Goal: Information Seeking & Learning: Learn about a topic

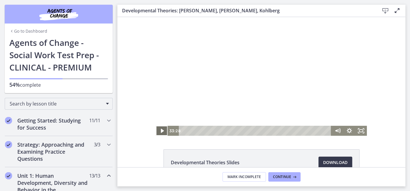
scroll to position [123, 0]
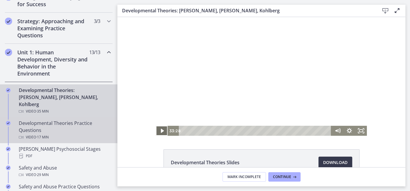
click at [21, 123] on div "Developmental Theories Practice Questions Video · 17 min" at bounding box center [65, 130] width 92 height 21
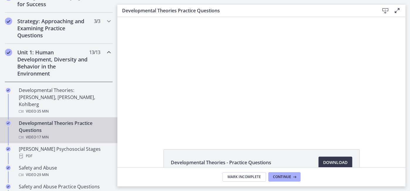
click at [184, 115] on div at bounding box center [261, 76] width 209 height 119
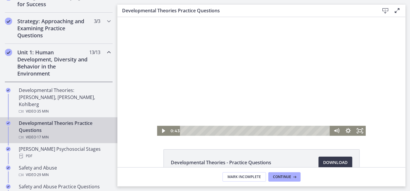
click at [189, 132] on div "Playbar" at bounding box center [190, 130] width 3 height 3
click at [186, 132] on div "0:34" at bounding box center [255, 131] width 143 height 10
click at [162, 132] on icon "Play Video" at bounding box center [164, 131] width 12 height 10
click at [164, 141] on div "Developmental Theories - Practice Questions Download Opens in a new window" at bounding box center [261, 92] width 288 height 150
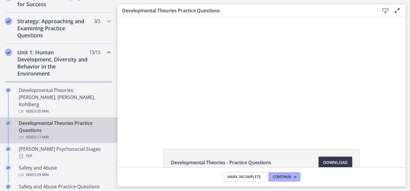
click at [177, 117] on div at bounding box center [261, 76] width 209 height 119
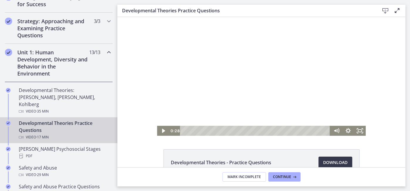
click at [163, 130] on icon "Play Video" at bounding box center [163, 131] width 3 height 4
click at [164, 132] on icon "Pause" at bounding box center [163, 131] width 3 height 4
click at [324, 167] on link "Download Opens in a new window" at bounding box center [336, 163] width 34 height 12
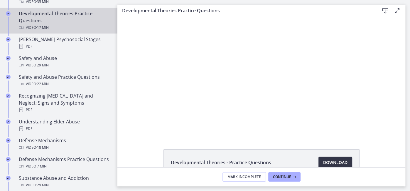
scroll to position [242, 0]
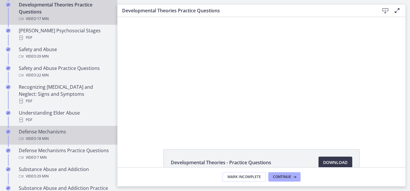
click at [28, 135] on div "Video · 18 min" at bounding box center [65, 138] width 92 height 7
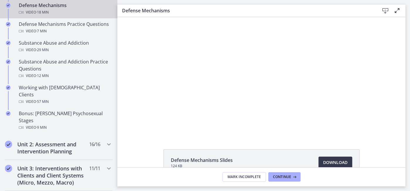
scroll to position [368, 0]
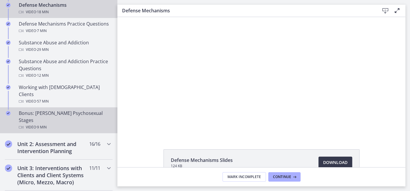
click at [43, 124] on span "· 9 min" at bounding box center [41, 127] width 11 height 7
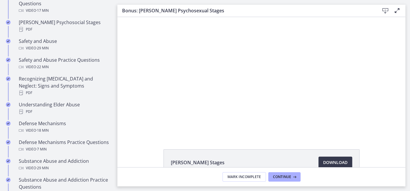
scroll to position [246, 0]
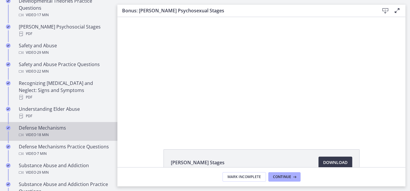
click at [27, 131] on div "Video · 18 min" at bounding box center [65, 134] width 92 height 7
click at [271, 82] on div at bounding box center [261, 76] width 211 height 119
